Goal: Transaction & Acquisition: Purchase product/service

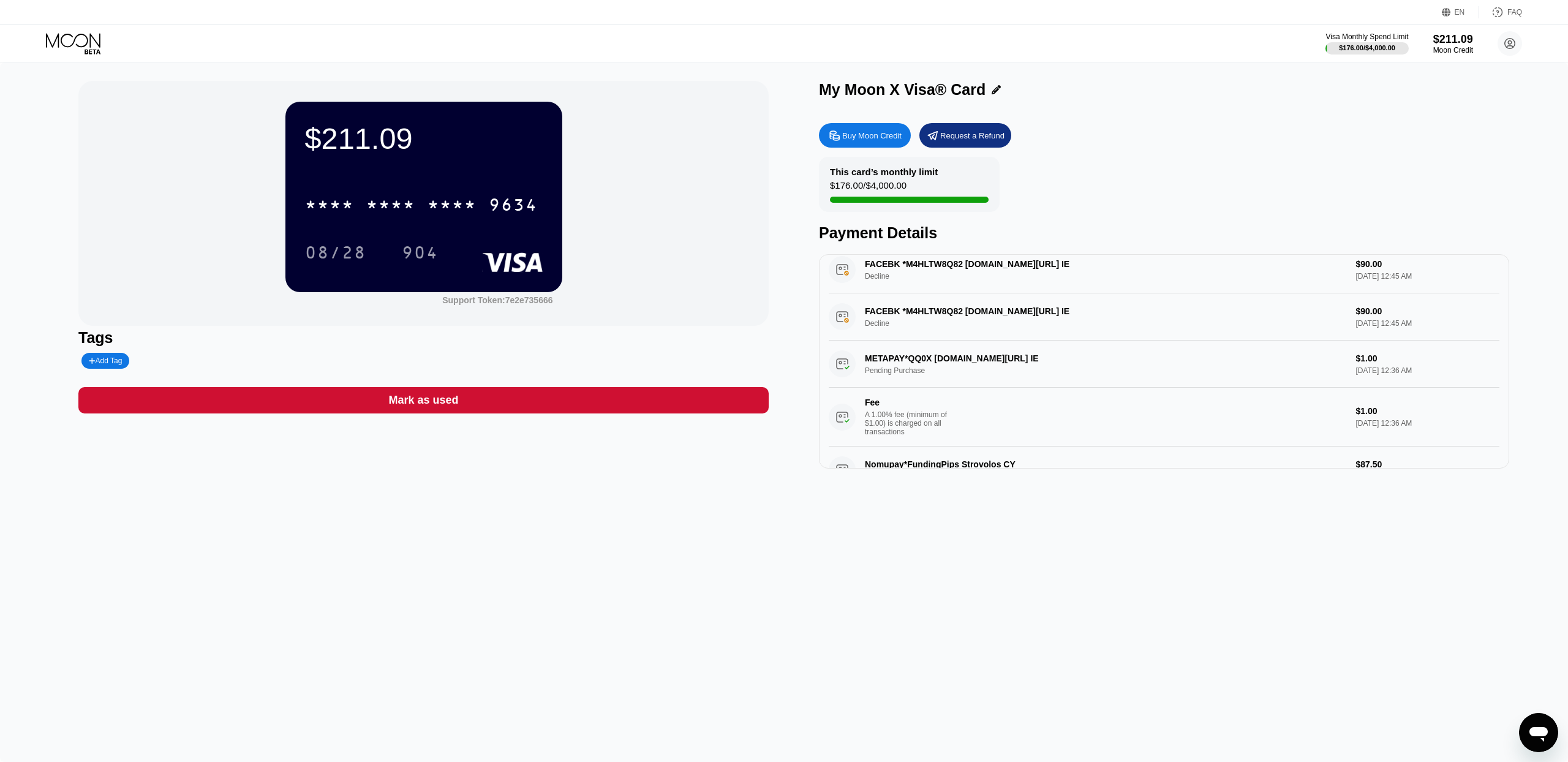
scroll to position [237, 0]
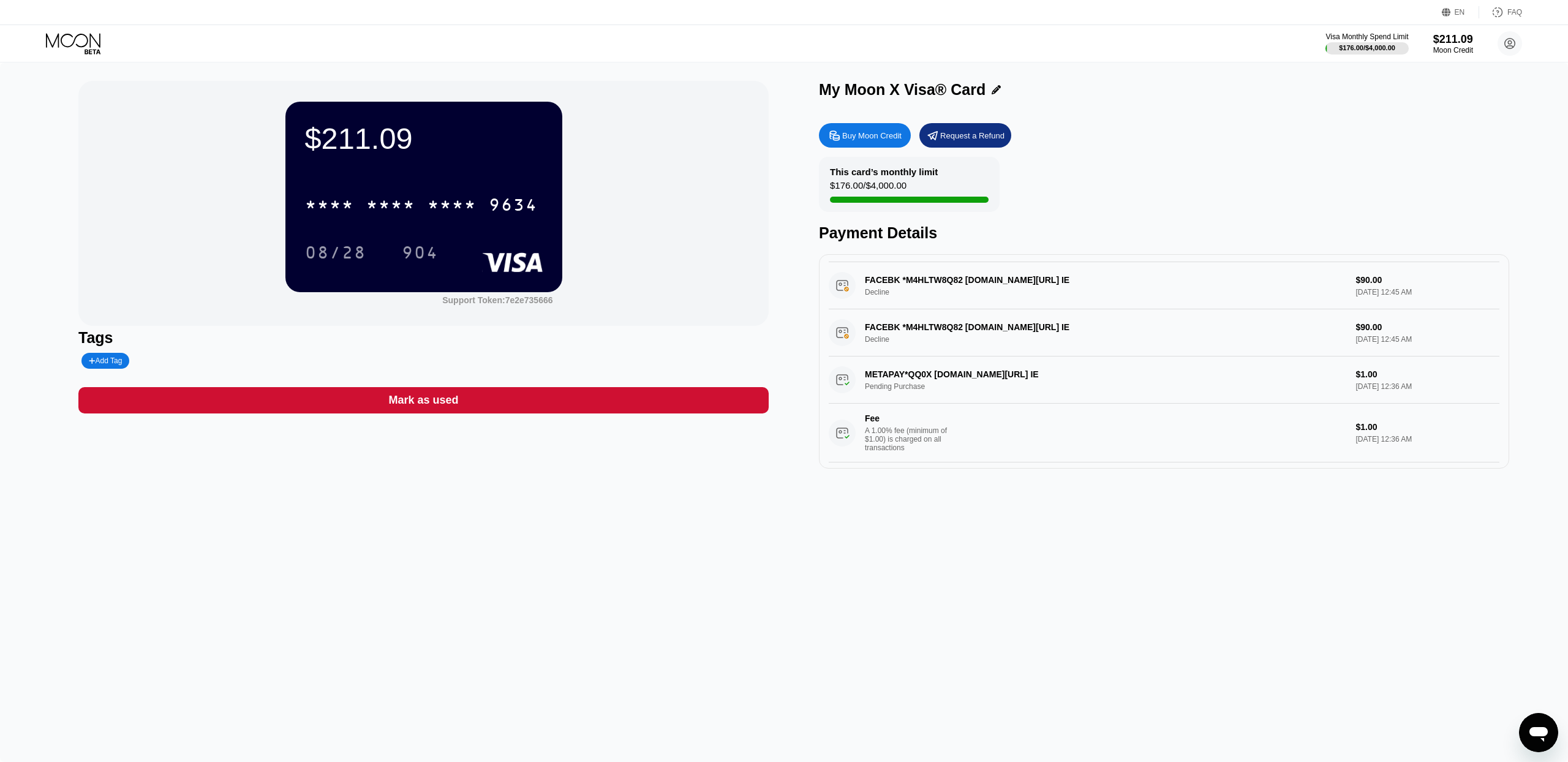
click at [938, 328] on div "FACEBK *M4HLTW8Q82 [DOMAIN_NAME][URL] IE Decline $90.00 [DATE] 12:45 AM" at bounding box center [1164, 332] width 670 height 47
click at [959, 327] on div "FACEBK *M4HLTW8Q82 [DOMAIN_NAME][URL] IE Decline $90.00 [DATE] 12:45 AM" at bounding box center [1164, 332] width 670 height 47
drag, startPoint x: 1003, startPoint y: 323, endPoint x: 908, endPoint y: 332, distance: 95.4
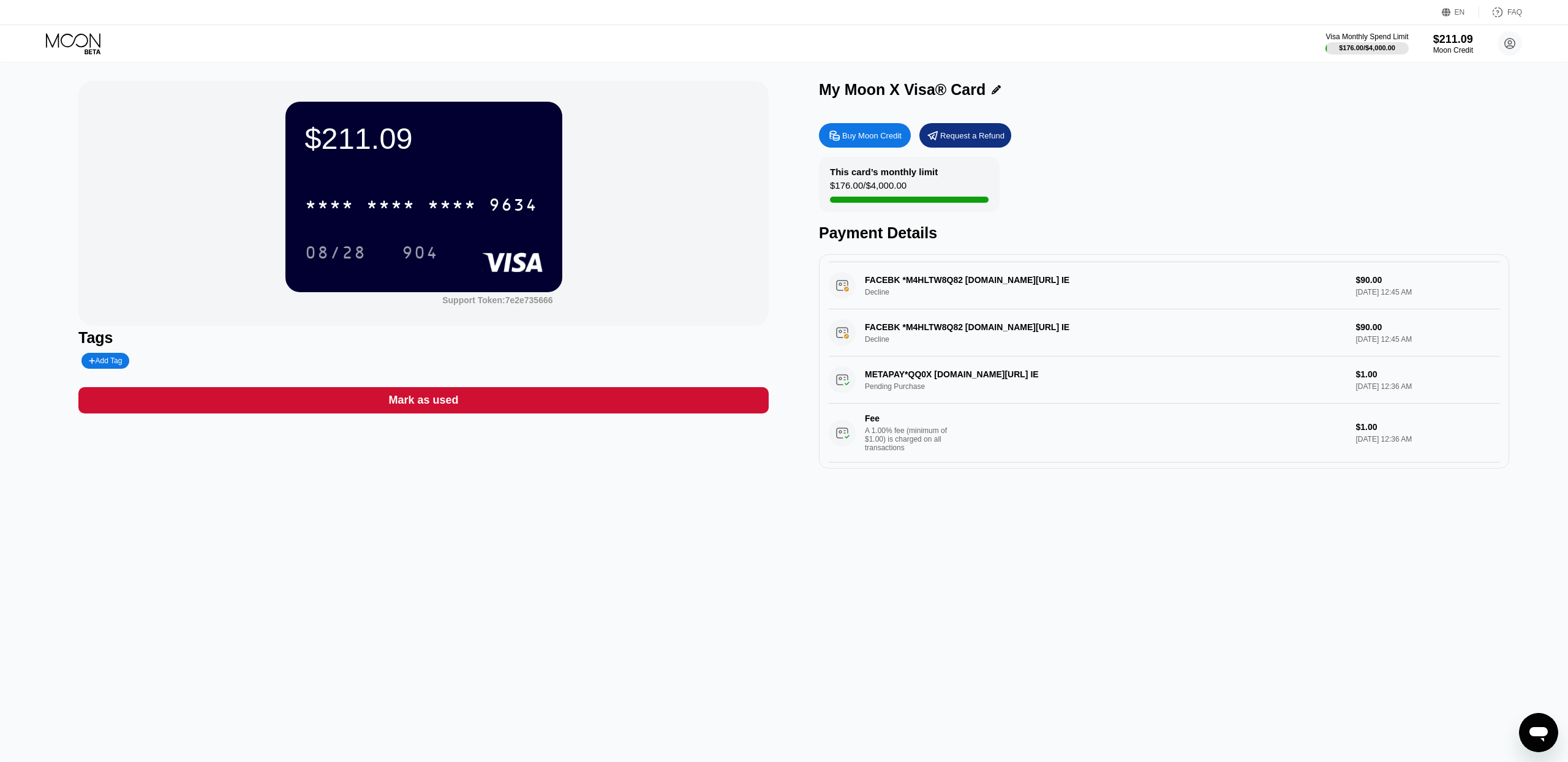
click at [910, 332] on div "FACEBK *M4HLTW8Q82 [DOMAIN_NAME][URL] IE Decline $90.00 [DATE] 12:45 AM" at bounding box center [1164, 332] width 670 height 47
click at [842, 332] on div "FACEBK *M4HLTW8Q82 [DOMAIN_NAME][URL] IE Decline $90.00 [DATE] 12:45 AM" at bounding box center [1164, 332] width 670 height 47
click at [90, 42] on icon at bounding box center [72, 39] width 54 height 14
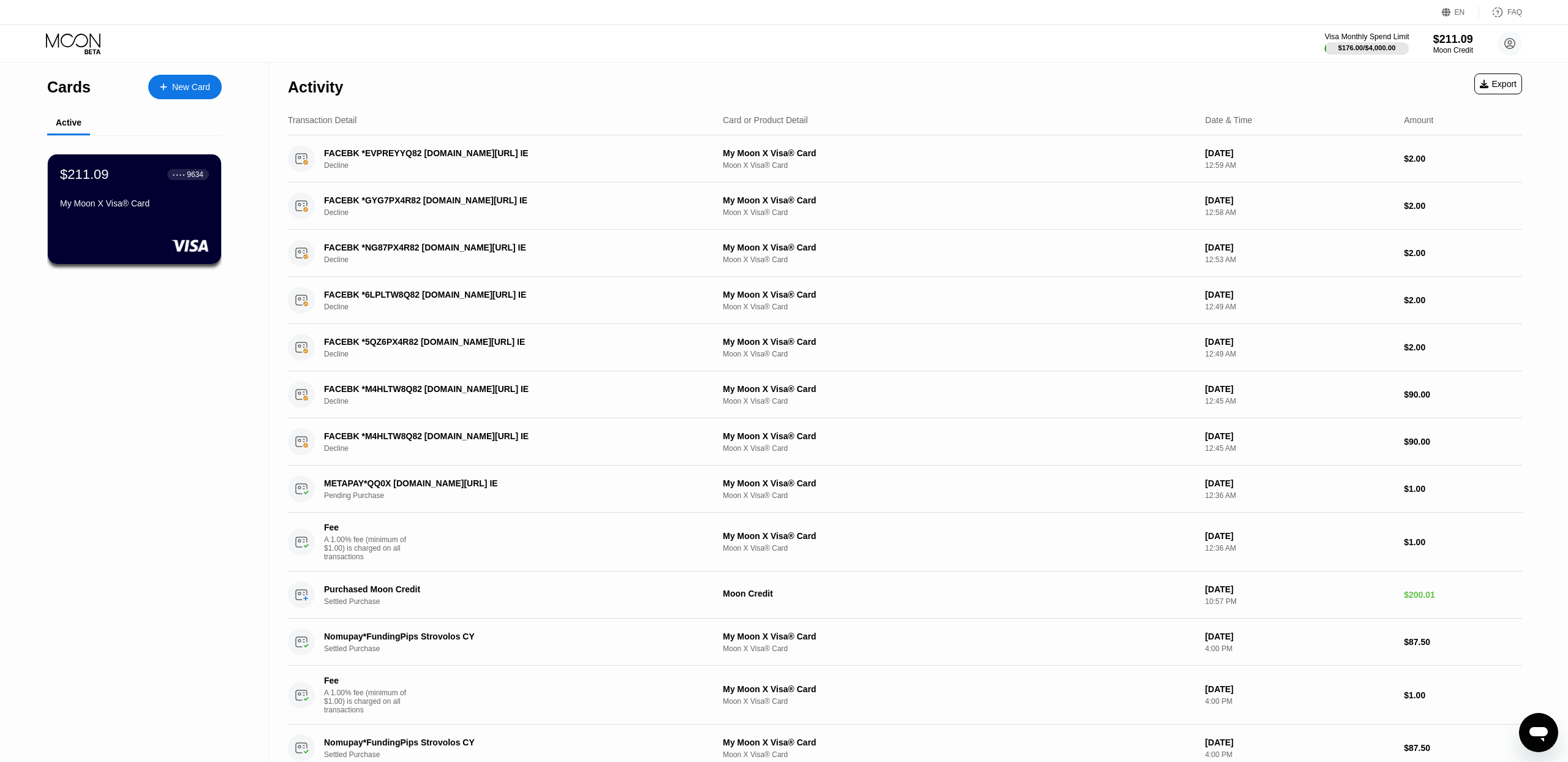
click at [1384, 45] on div "$176.00 / $4,000.00" at bounding box center [1366, 48] width 58 height 7
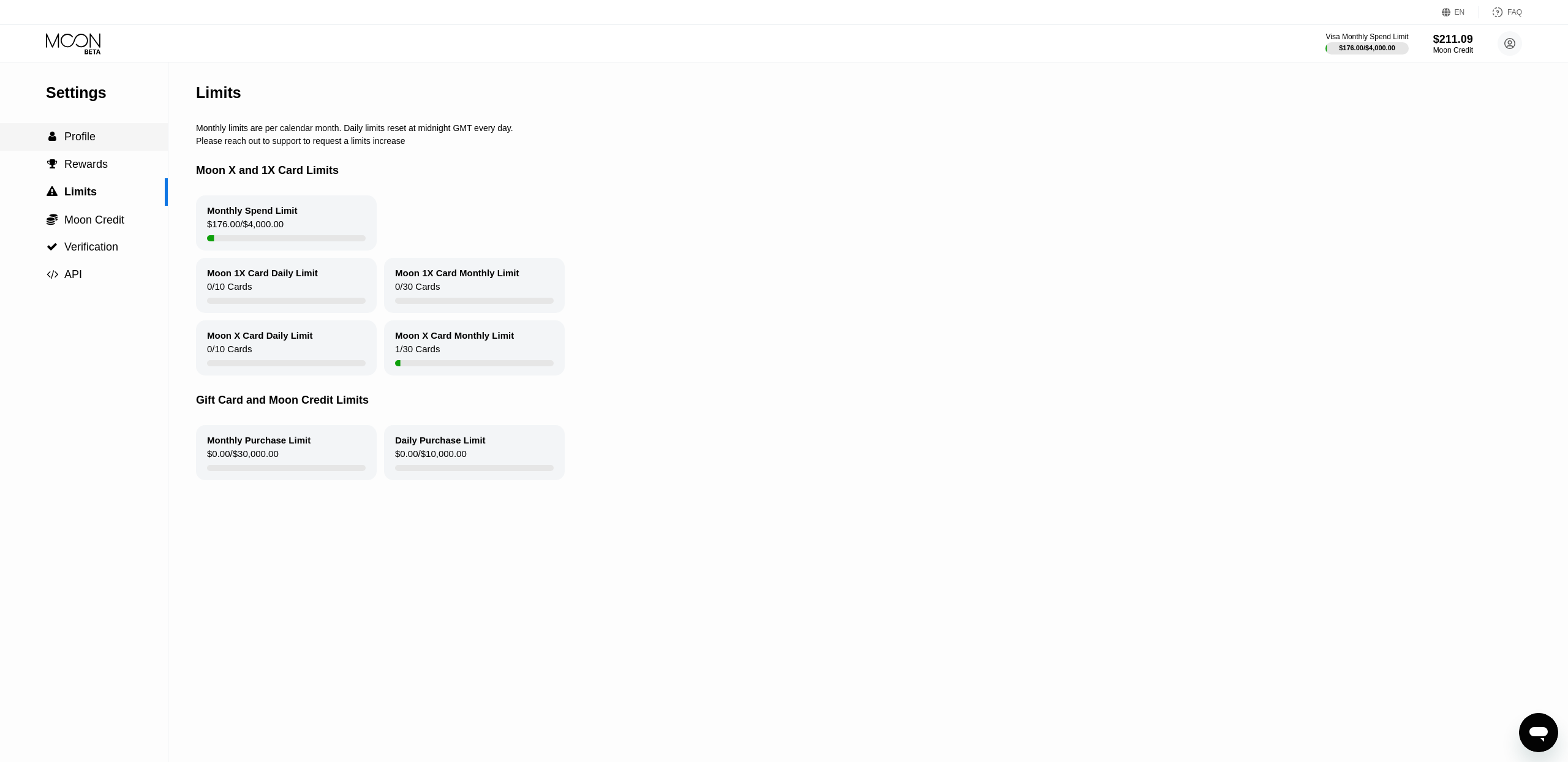
click at [89, 138] on span "Profile" at bounding box center [80, 136] width 31 height 12
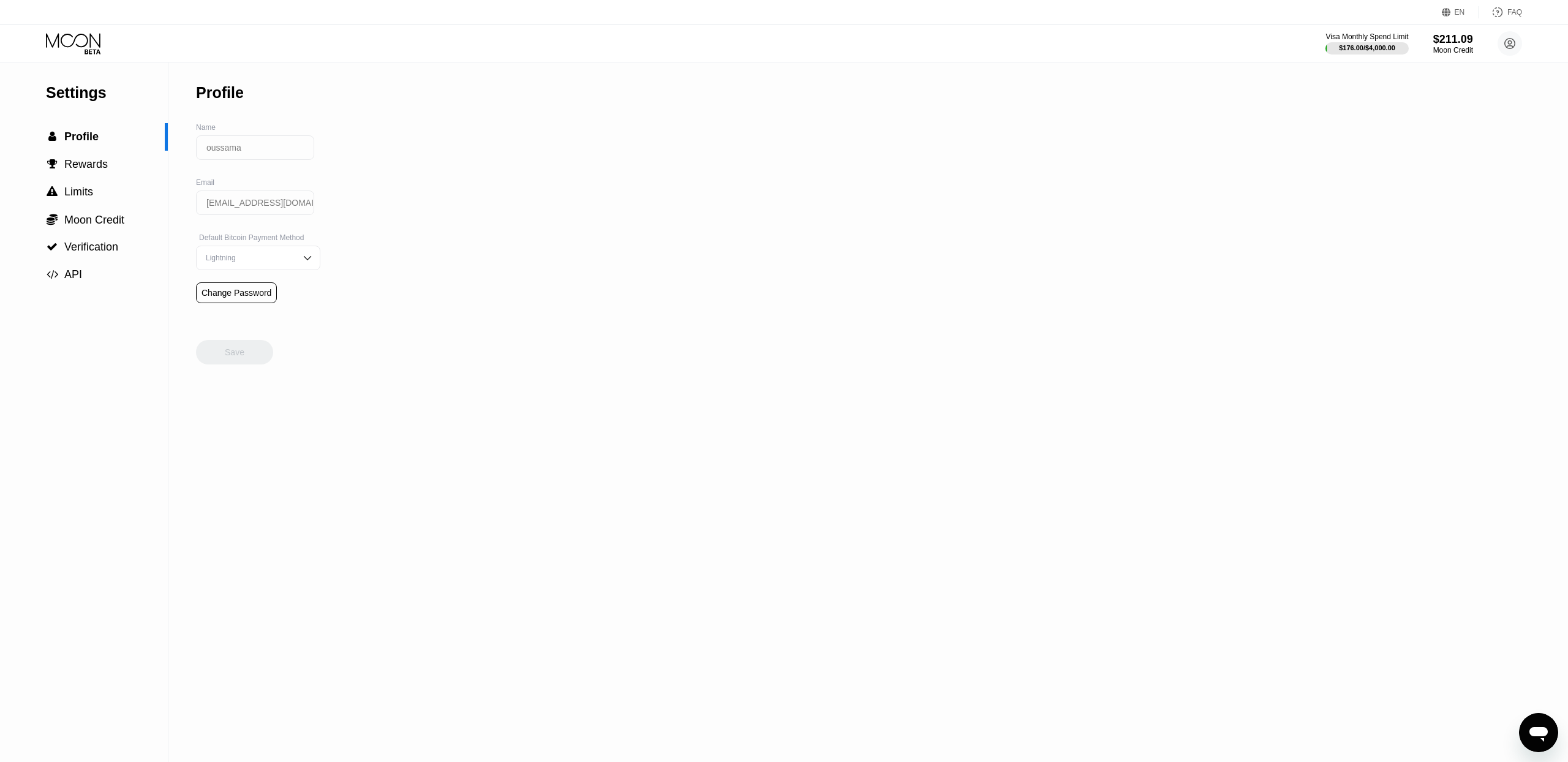
click at [79, 39] on icon at bounding box center [74, 43] width 57 height 21
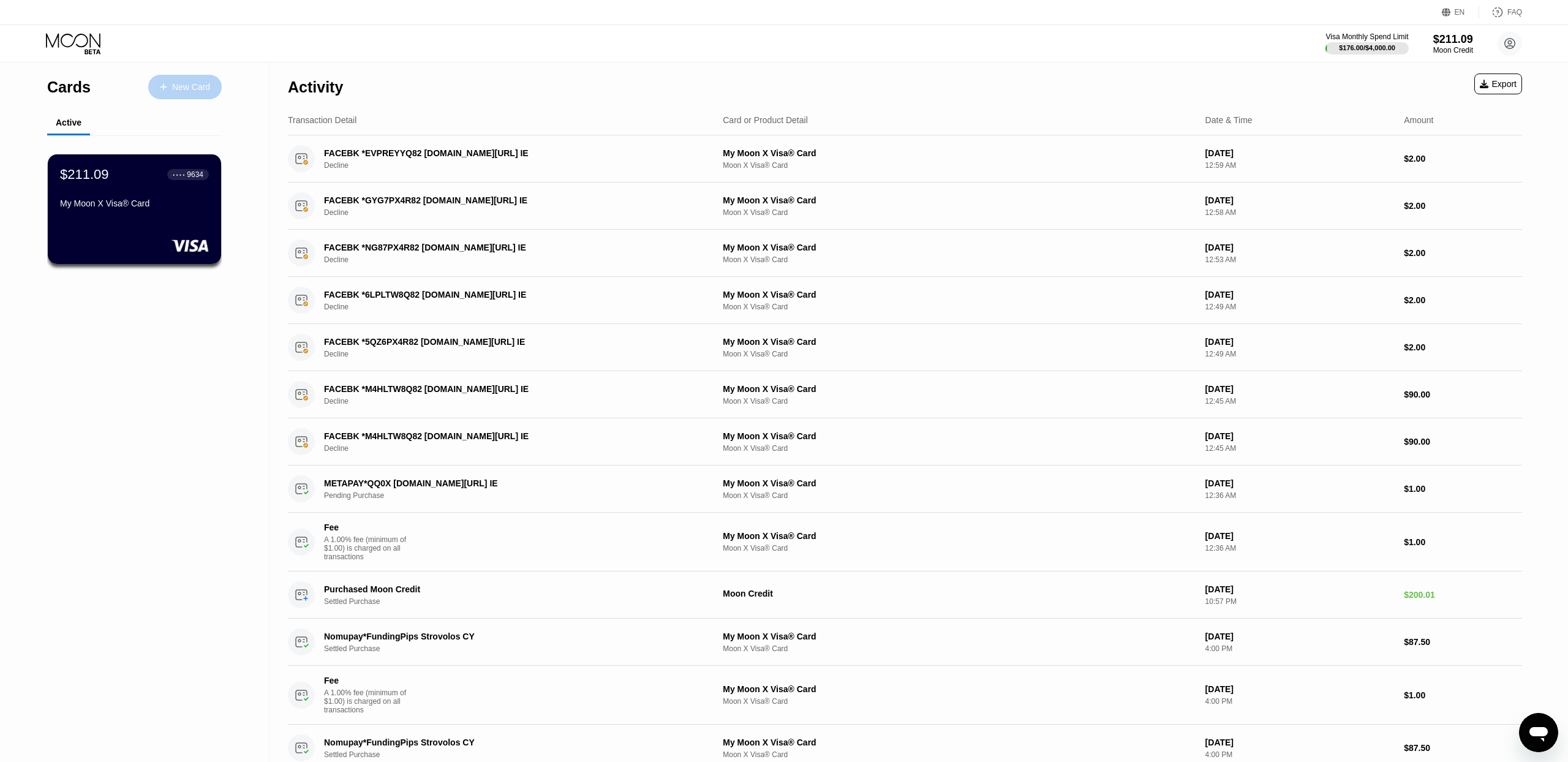
click at [183, 88] on div "New Card" at bounding box center [191, 86] width 38 height 10
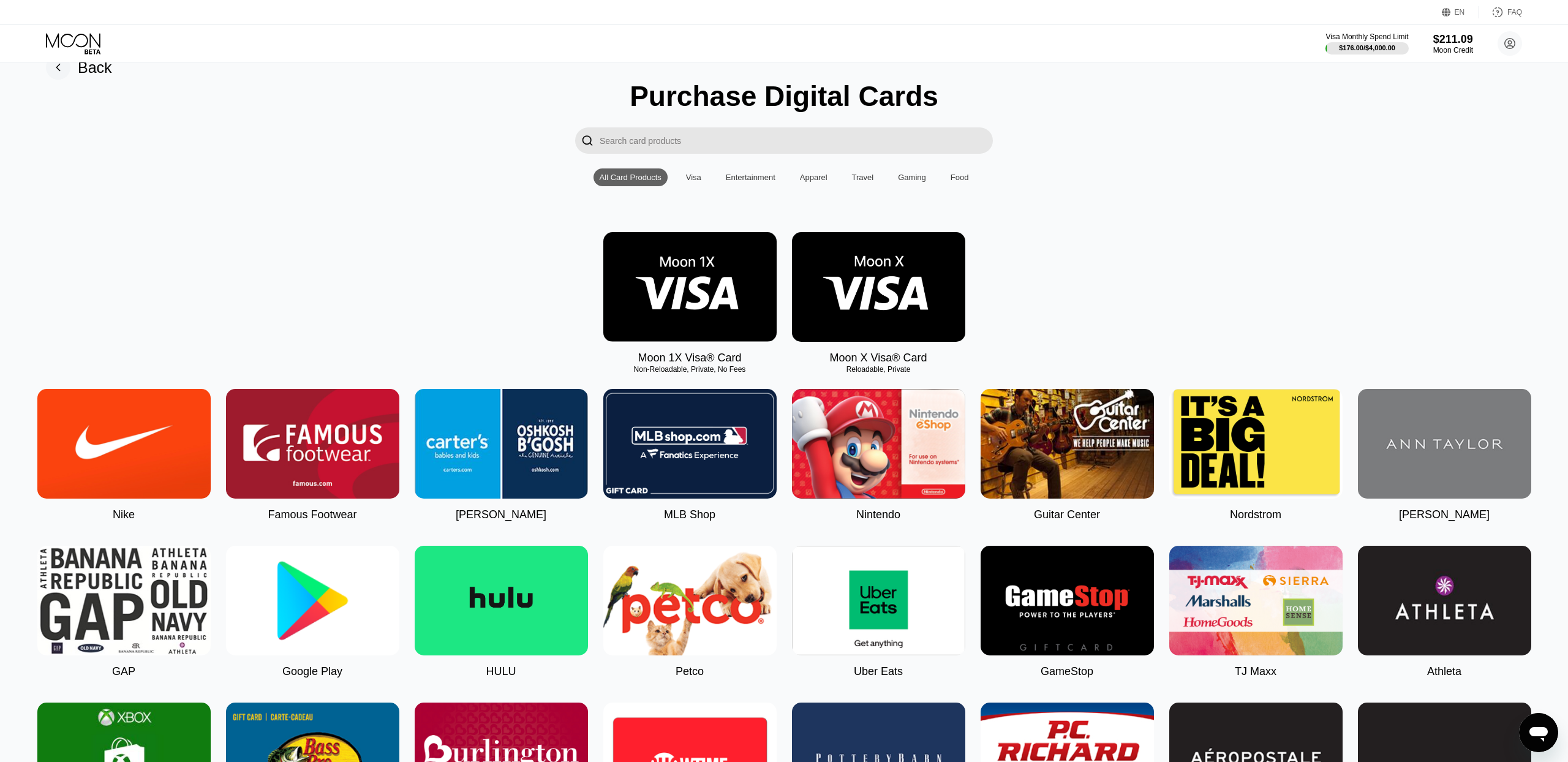
scroll to position [25, 0]
click at [693, 178] on div "Visa" at bounding box center [693, 178] width 16 height 9
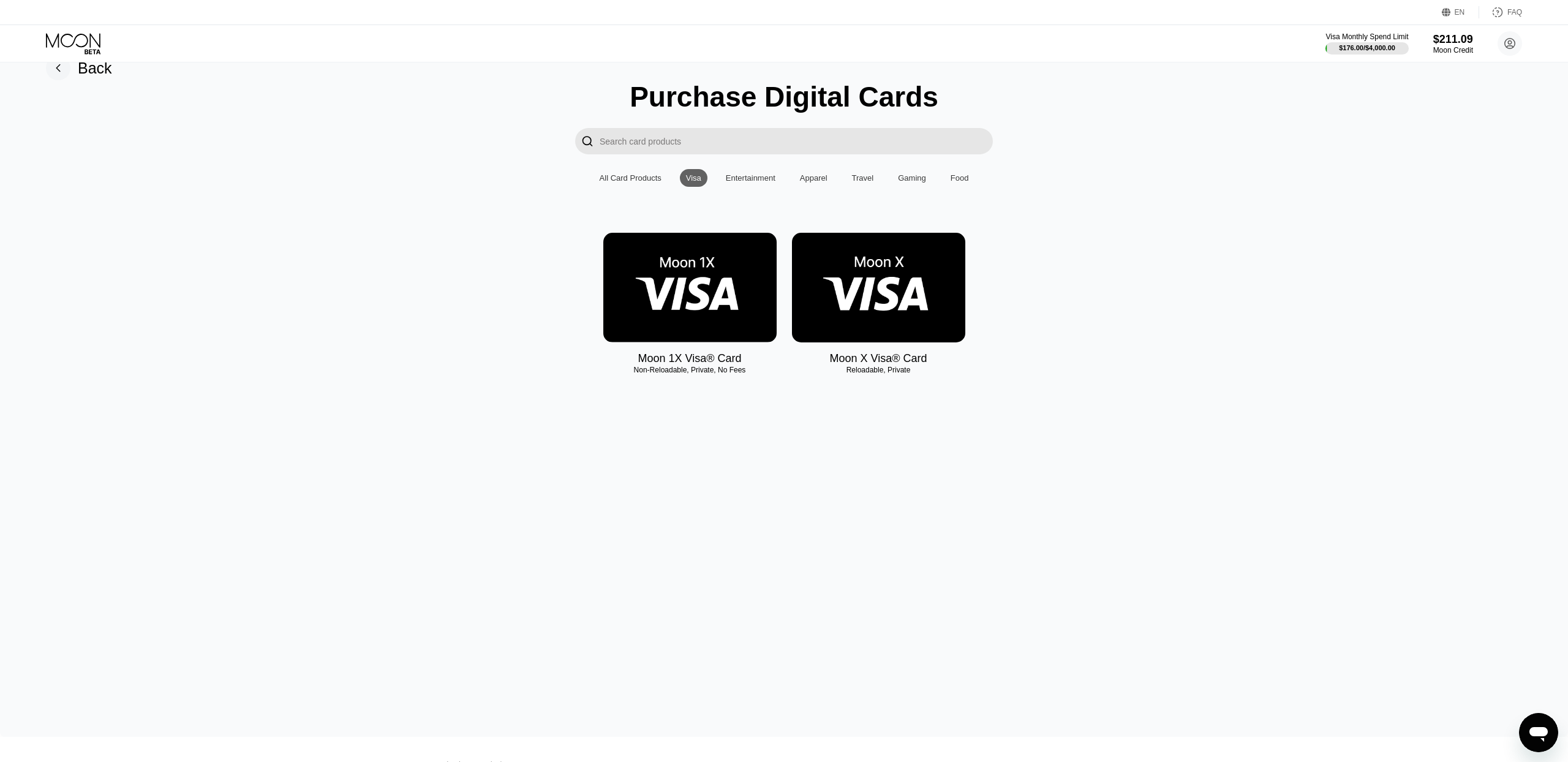
click at [731, 175] on div "Entertainment" at bounding box center [750, 178] width 50 height 9
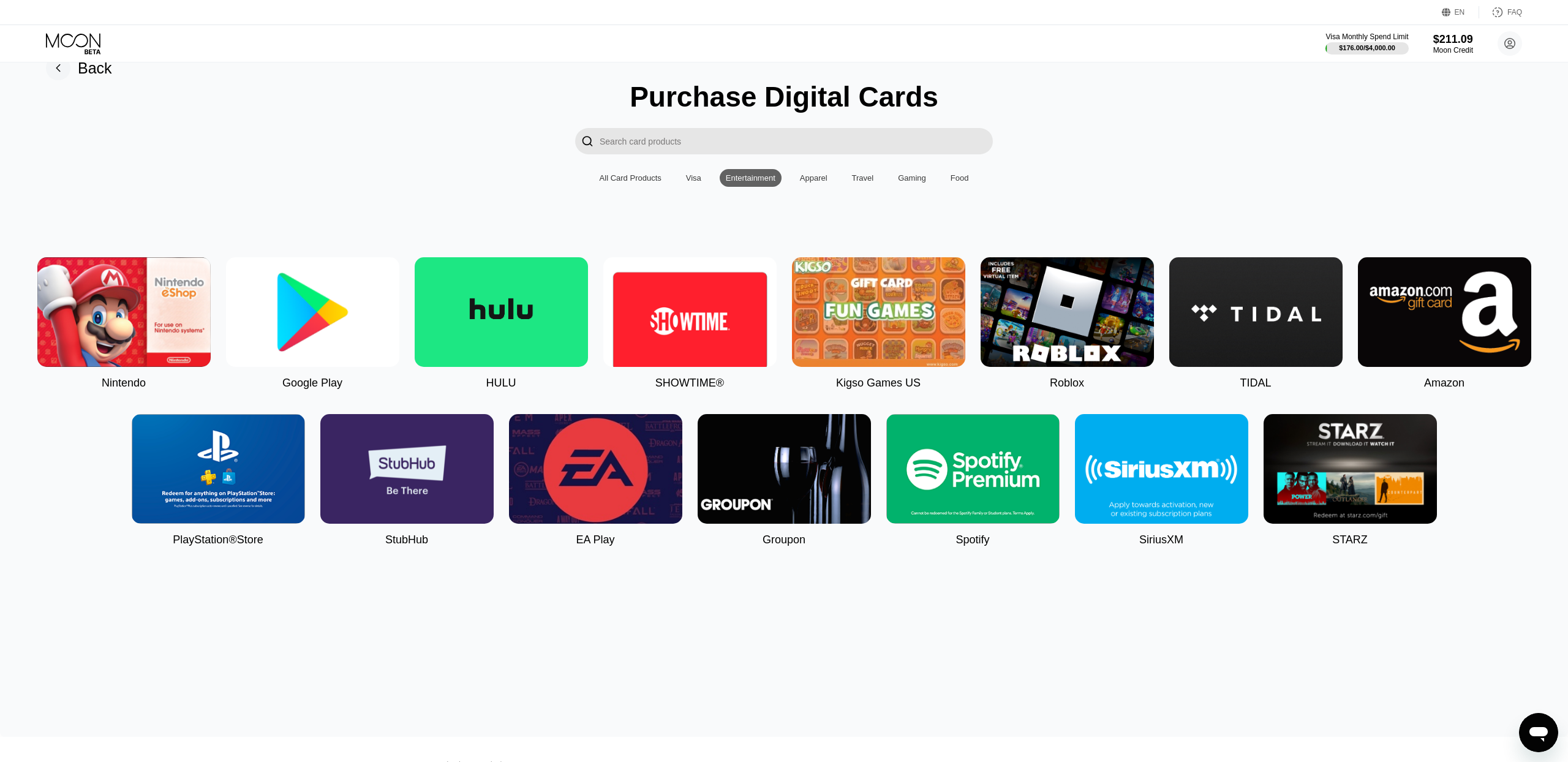
click at [249, 492] on img at bounding box center [218, 469] width 173 height 110
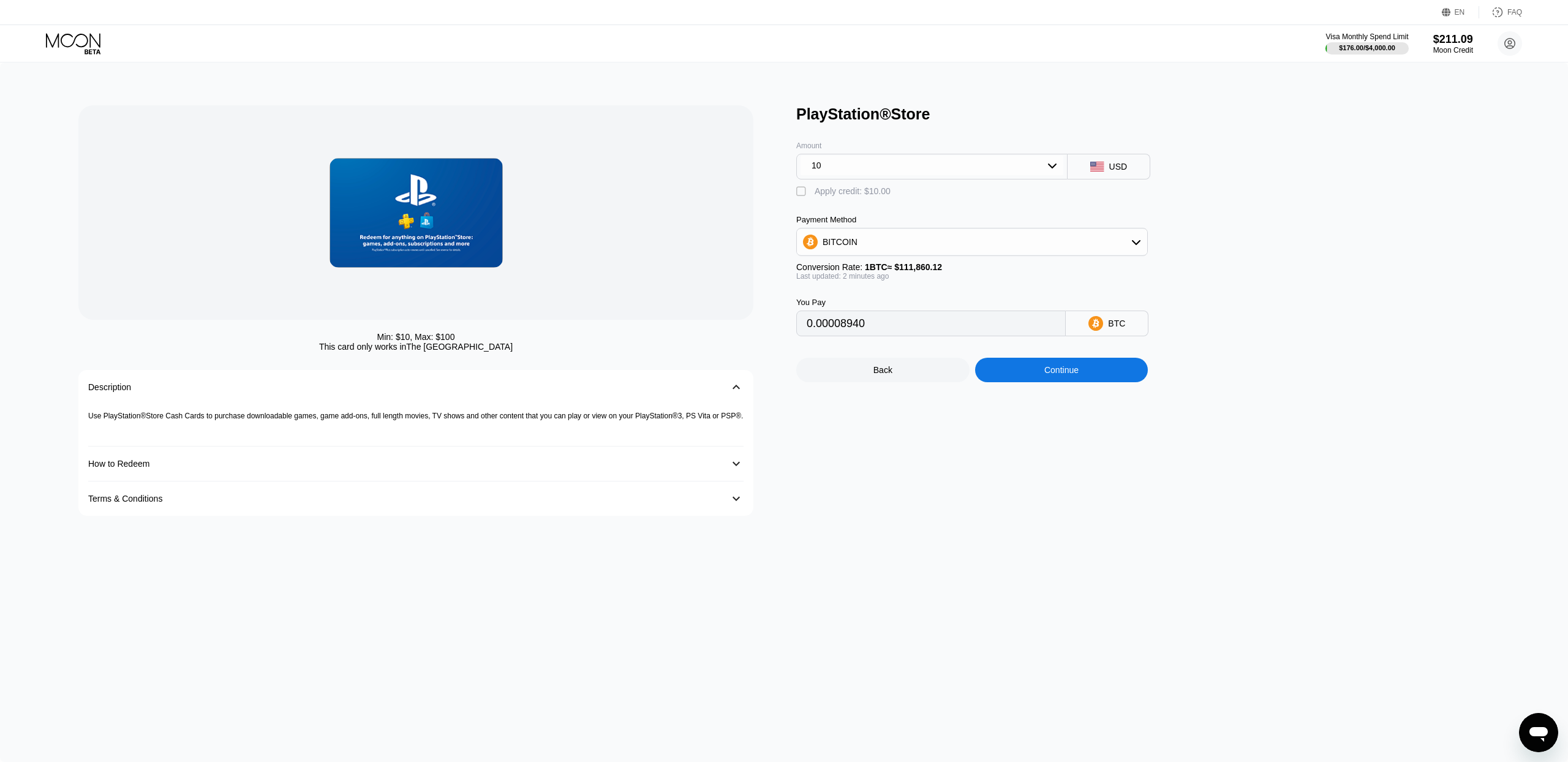
click at [891, 248] on div "BITCOIN" at bounding box center [972, 241] width 350 height 25
click at [877, 301] on span "USDT on TRON" at bounding box center [856, 303] width 61 height 10
click at [843, 193] on div "Apply credit: $10.00" at bounding box center [852, 191] width 76 height 10
type input "0.00"
click at [960, 167] on div "10" at bounding box center [932, 165] width 263 height 19
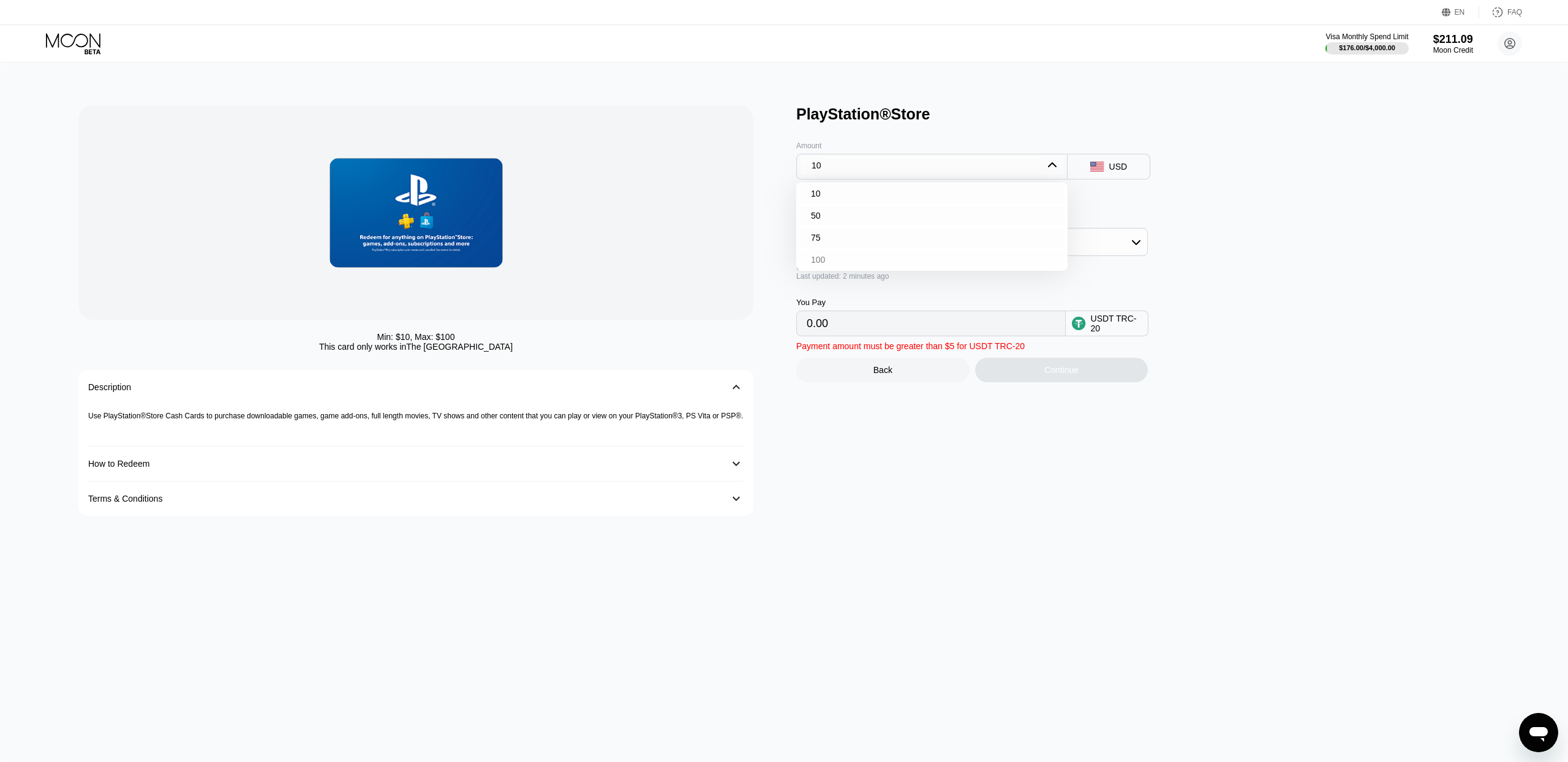
click at [885, 257] on div "100" at bounding box center [932, 260] width 264 height 19
drag, startPoint x: 923, startPoint y: 191, endPoint x: 824, endPoint y: 191, distance: 99.0
click at [824, 191] on div " Apply credit: $100.00" at bounding box center [991, 189] width 392 height 18
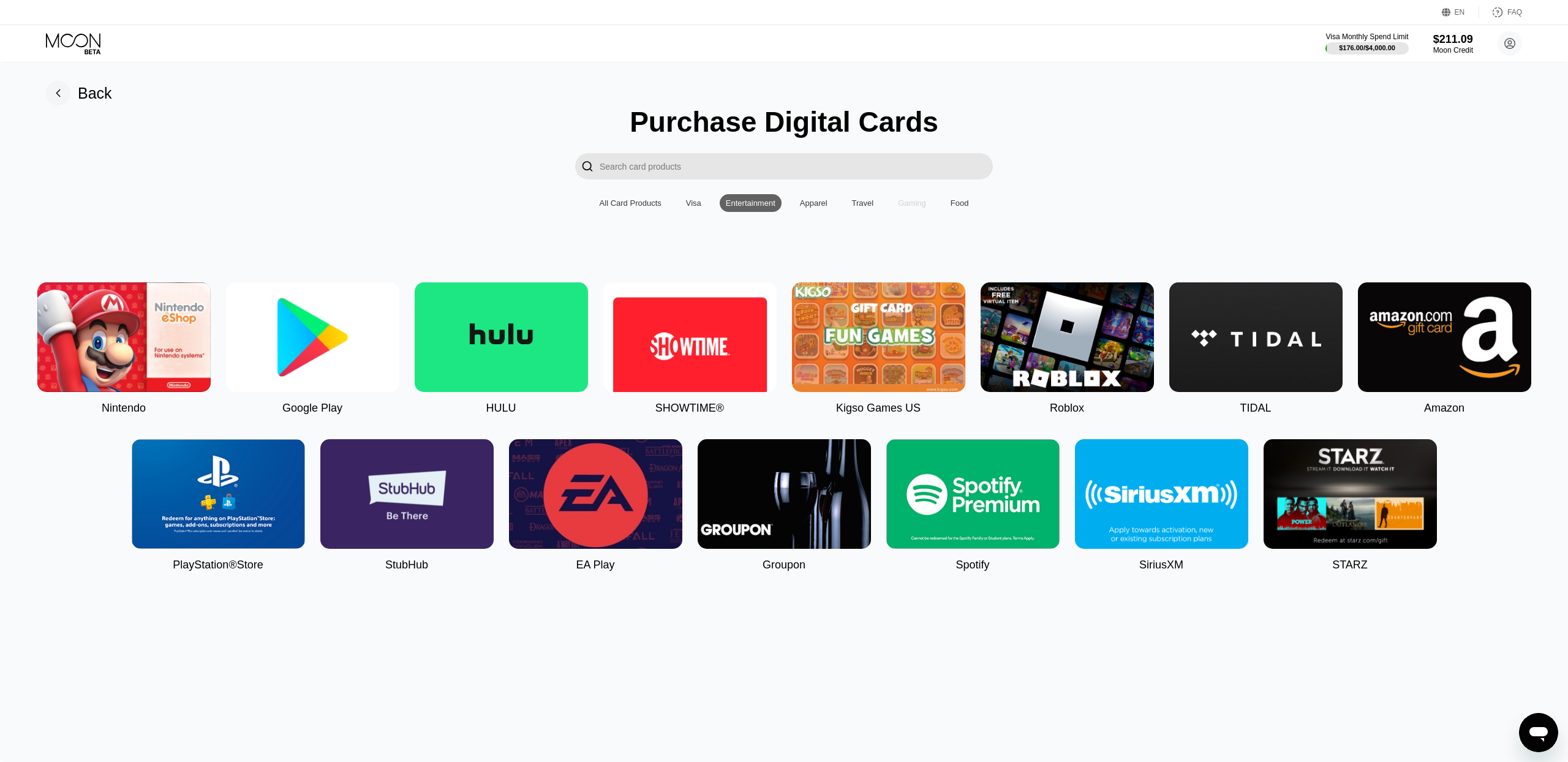
click at [926, 204] on div "Gaming" at bounding box center [911, 203] width 28 height 9
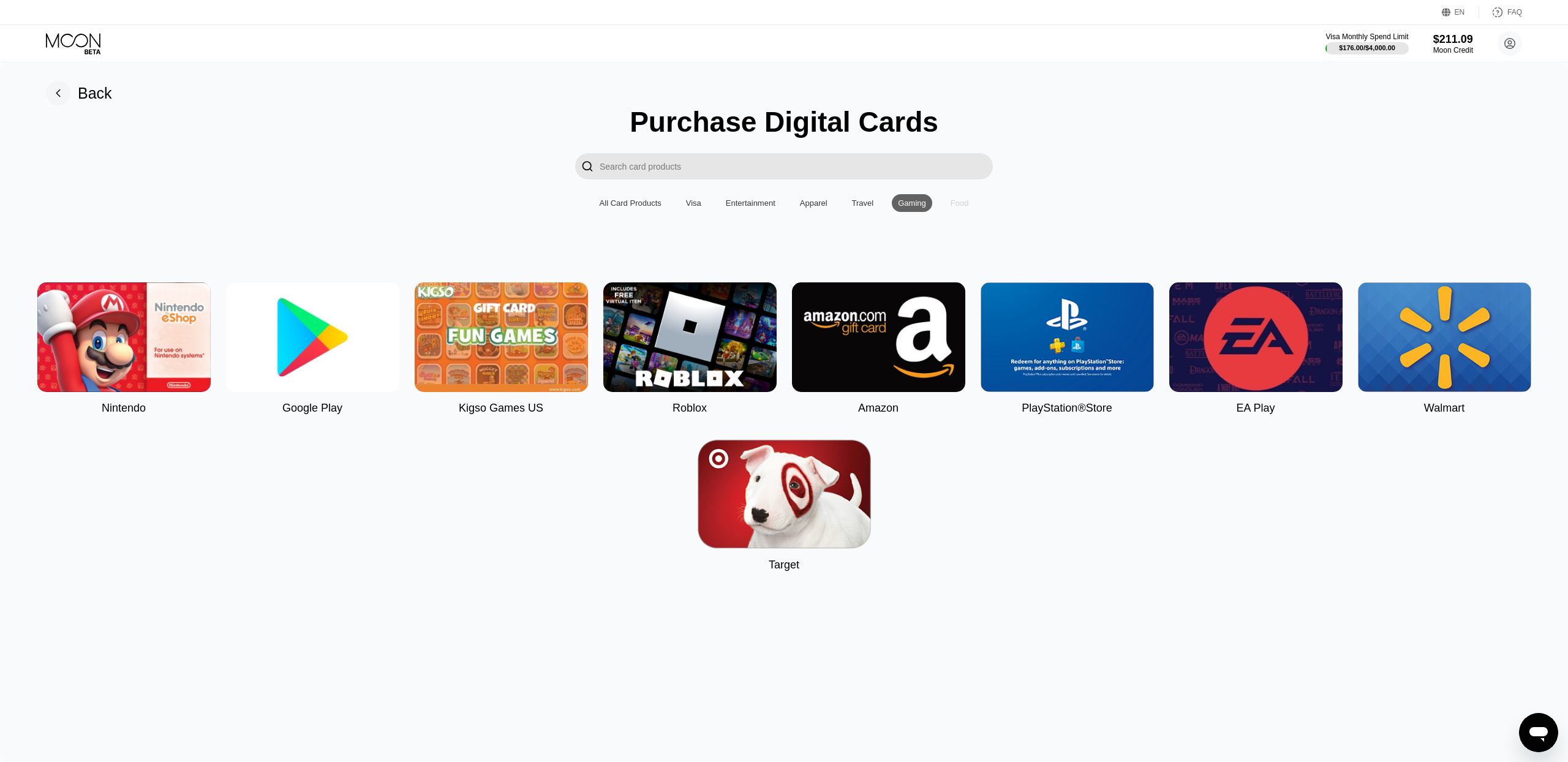
click at [965, 202] on div "Food" at bounding box center [960, 203] width 18 height 9
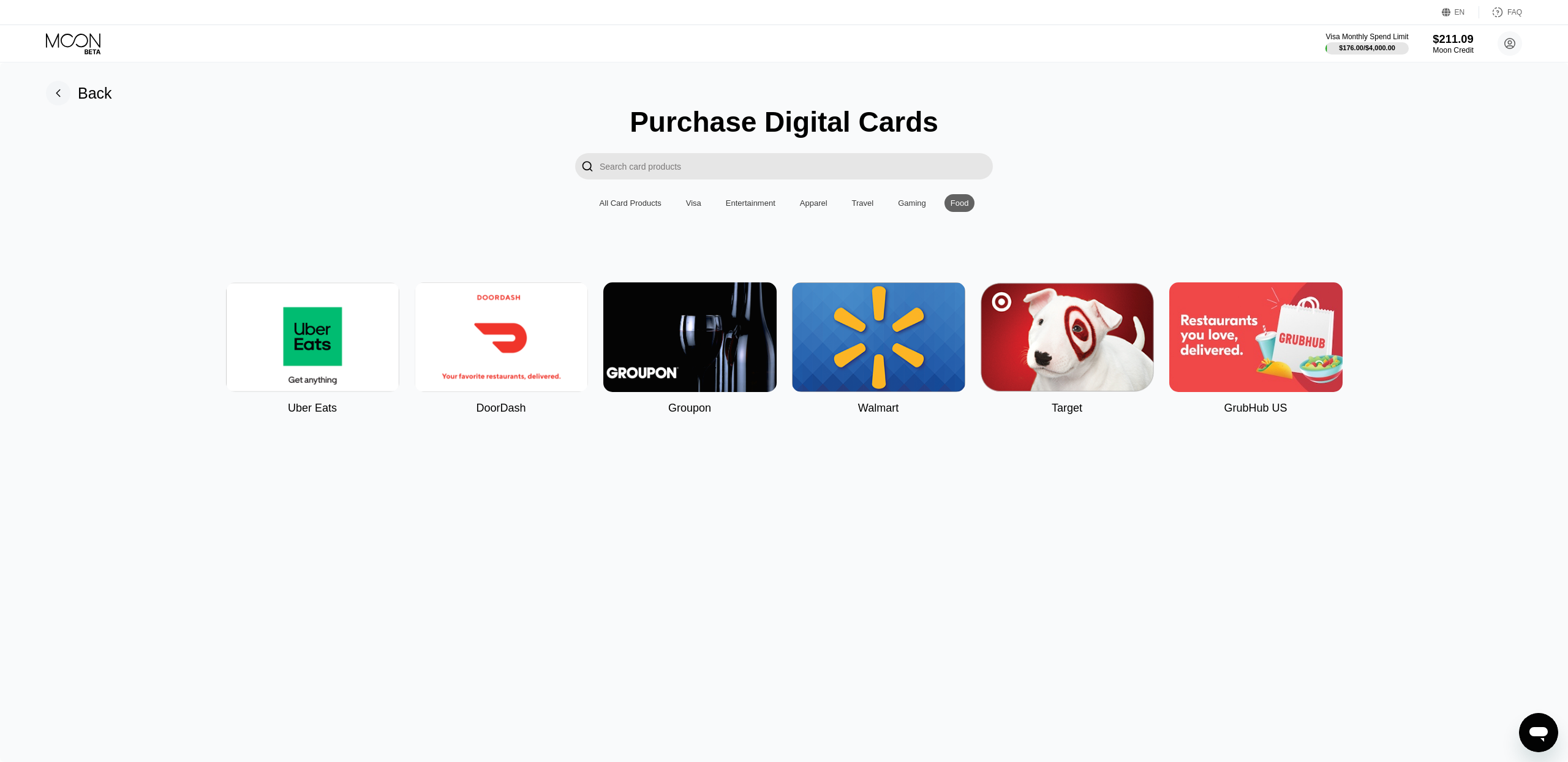
click at [1463, 46] on div "Moon Credit" at bounding box center [1452, 50] width 41 height 8
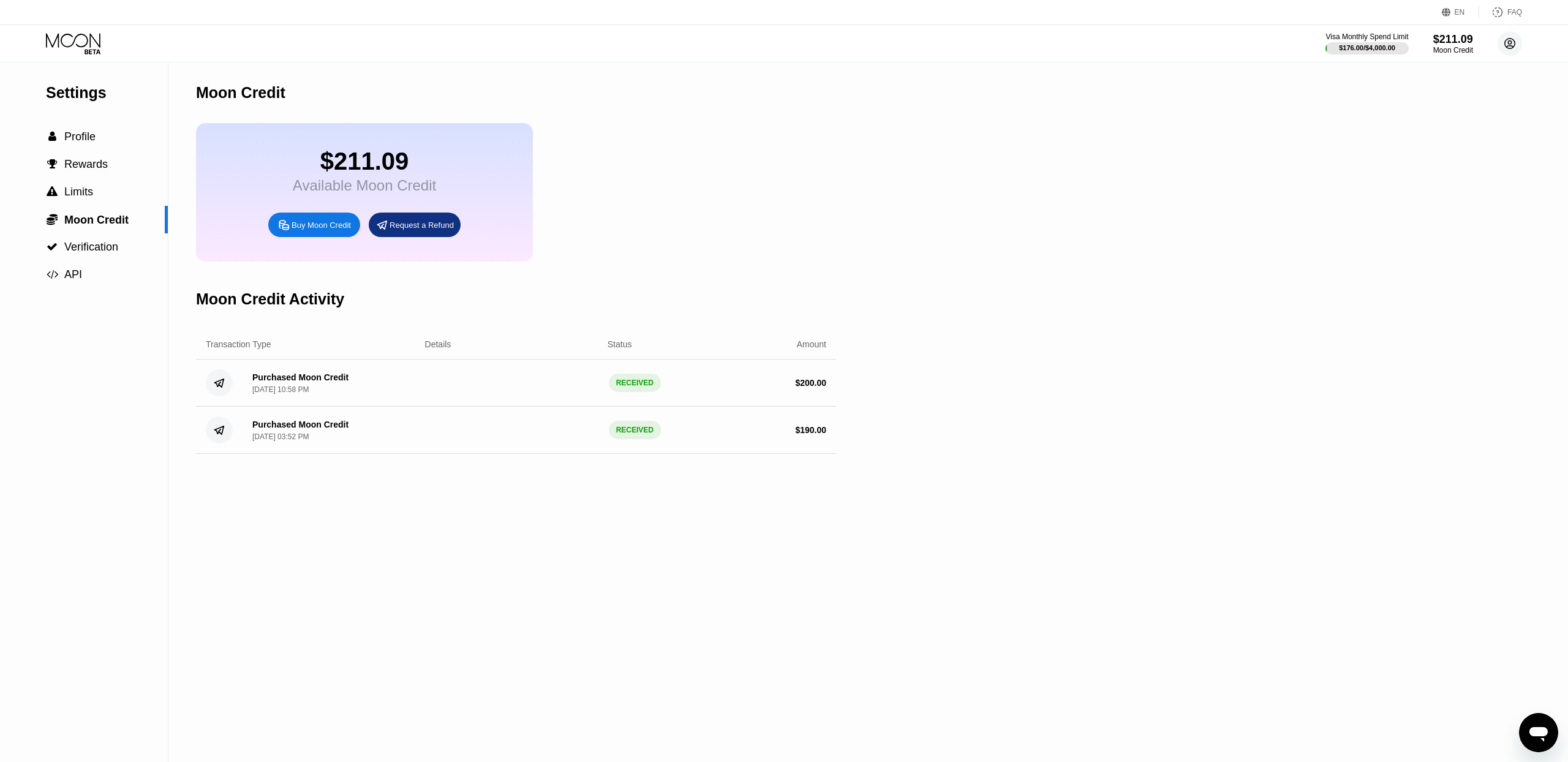
click at [1511, 45] on icon at bounding box center [1509, 43] width 6 height 6
click at [1417, 119] on div "" at bounding box center [1407, 126] width 21 height 15
